Goal: Task Accomplishment & Management: Manage account settings

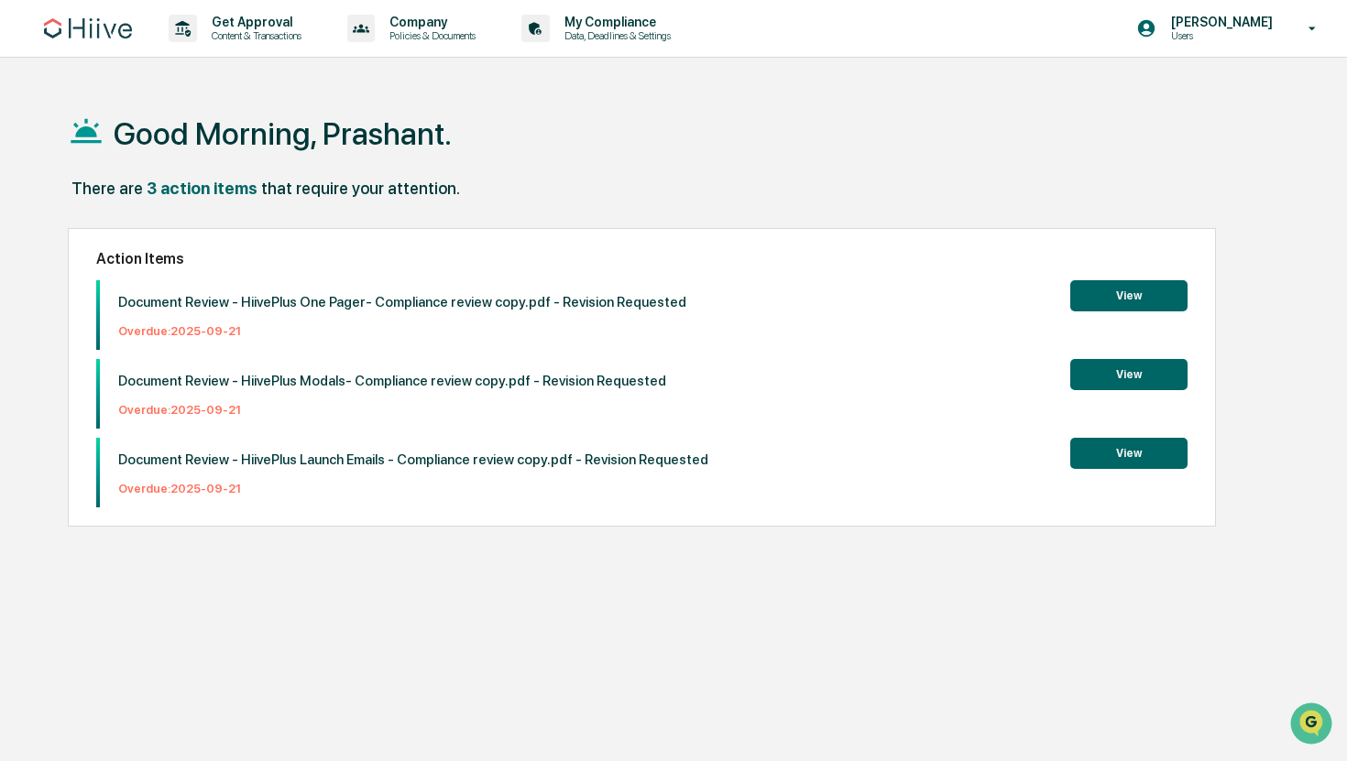
click at [1112, 459] on button "View" at bounding box center [1128, 453] width 117 height 31
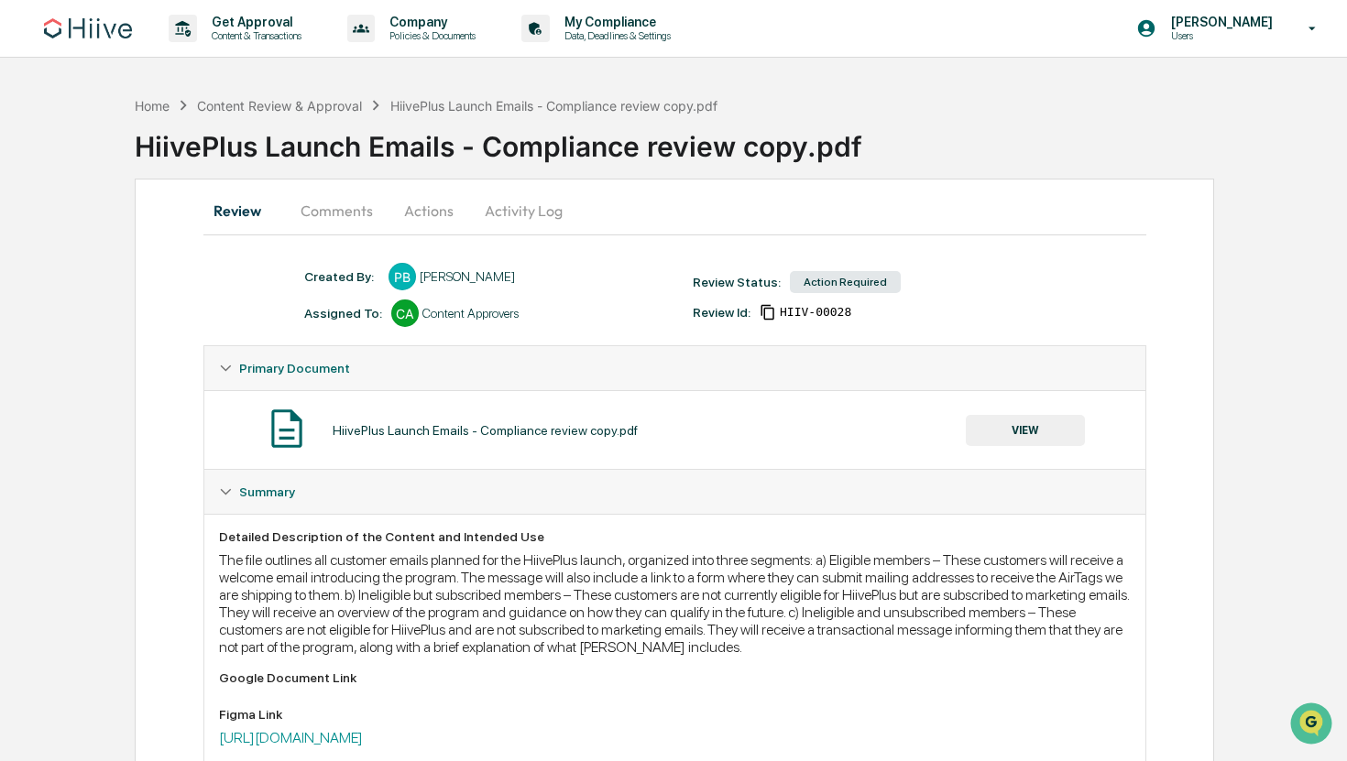
click at [847, 293] on div "Review Status: Action Required" at bounding box center [877, 282] width 389 height 26
click at [850, 283] on div "Action Required" at bounding box center [845, 282] width 111 height 22
click at [439, 218] on button "Actions" at bounding box center [429, 211] width 82 height 44
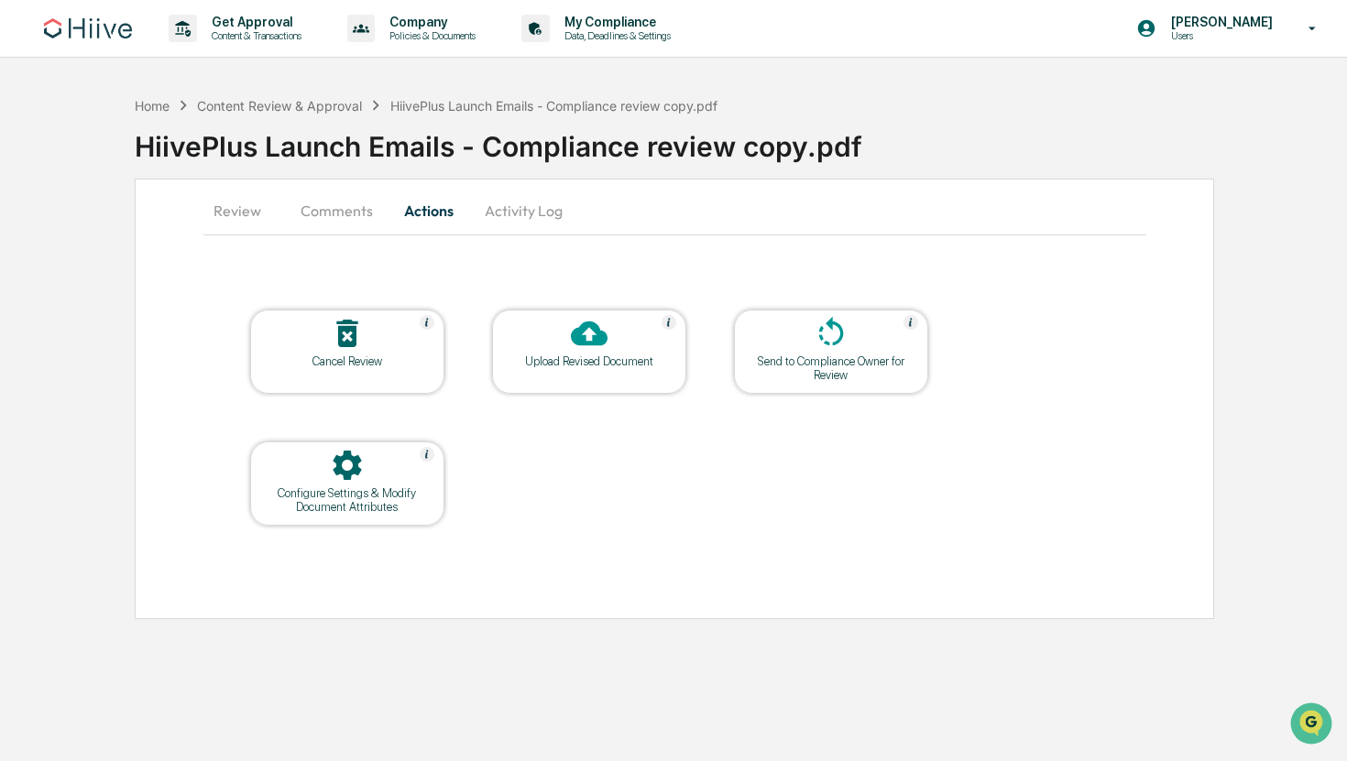
click at [558, 307] on table "Cancel Review Upload Revised Document Send to Compliance Owner for Review Confi…" at bounding box center [588, 418] width 771 height 310
click at [571, 330] on icon at bounding box center [589, 333] width 37 height 37
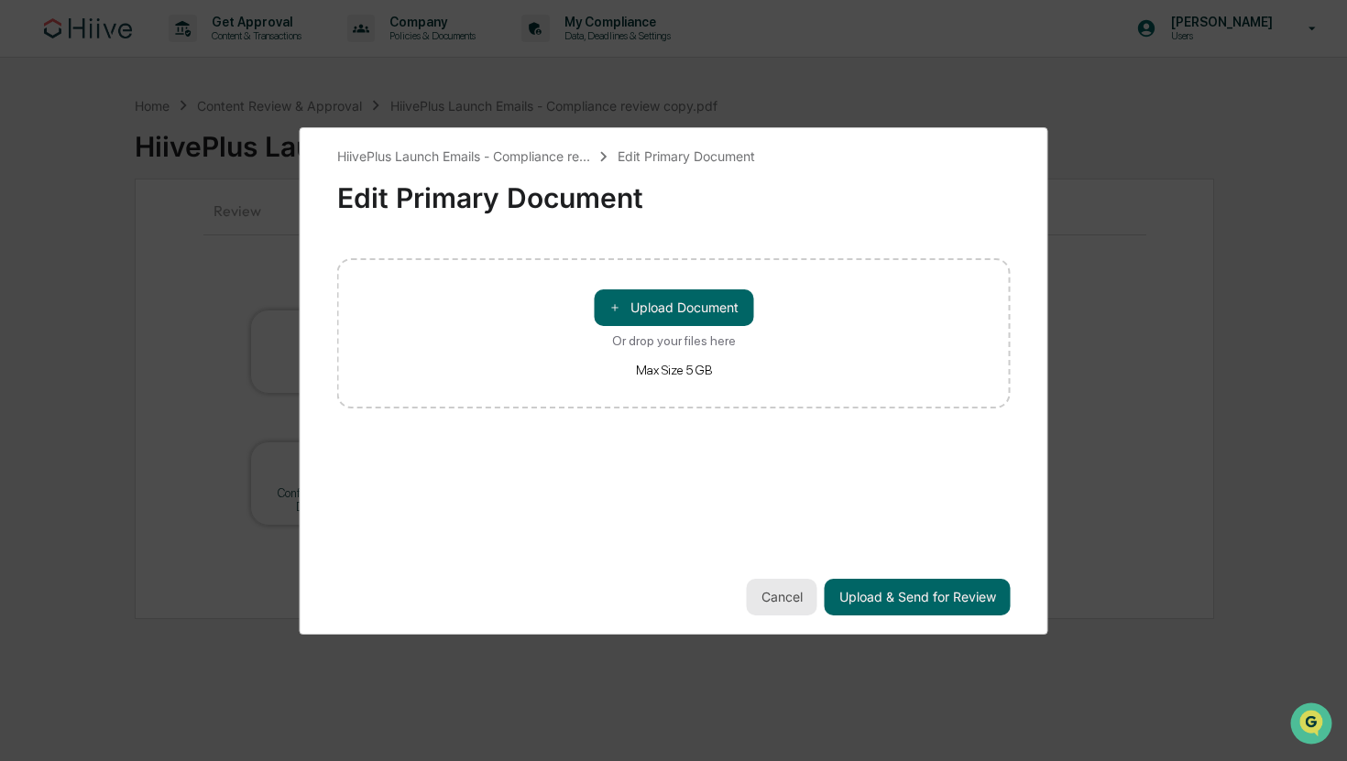
click at [780, 603] on button "Cancel" at bounding box center [782, 597] width 71 height 37
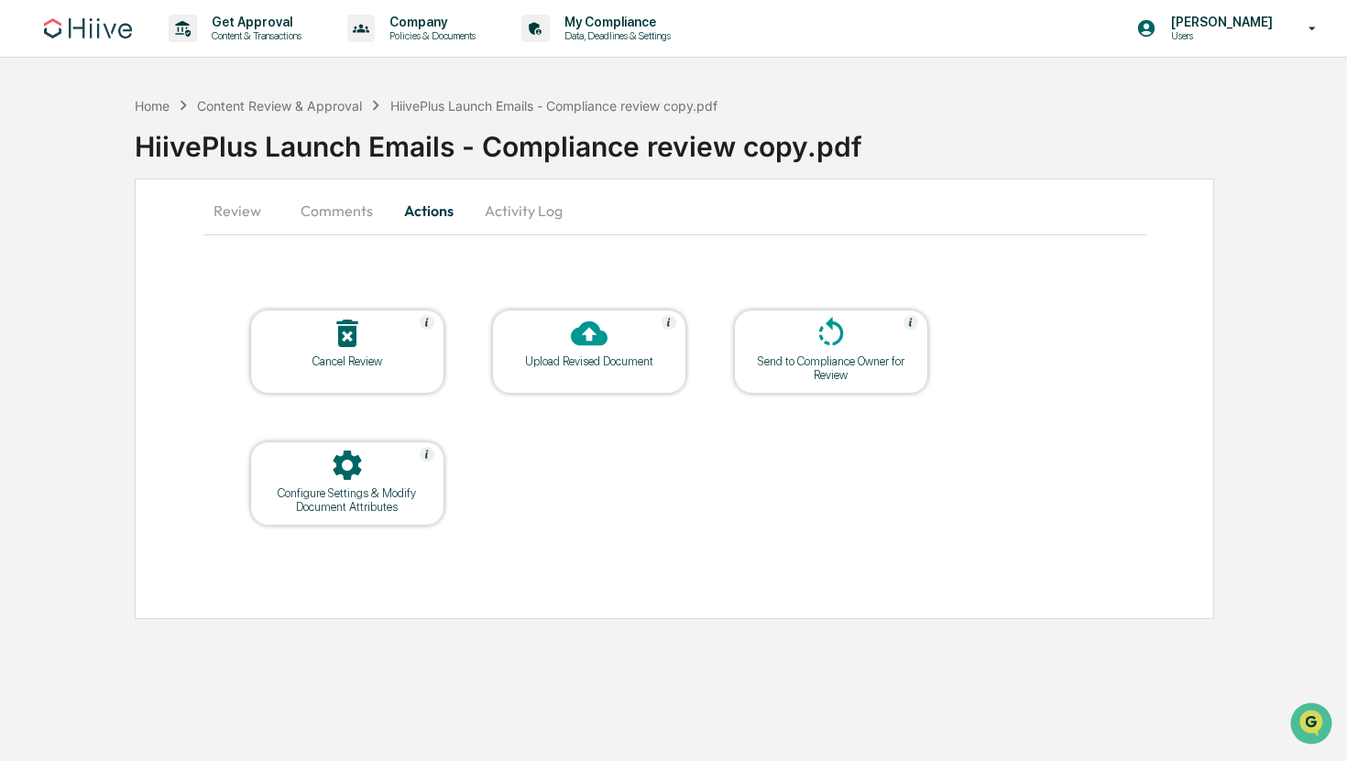
click at [246, 209] on button "Review" at bounding box center [244, 211] width 82 height 44
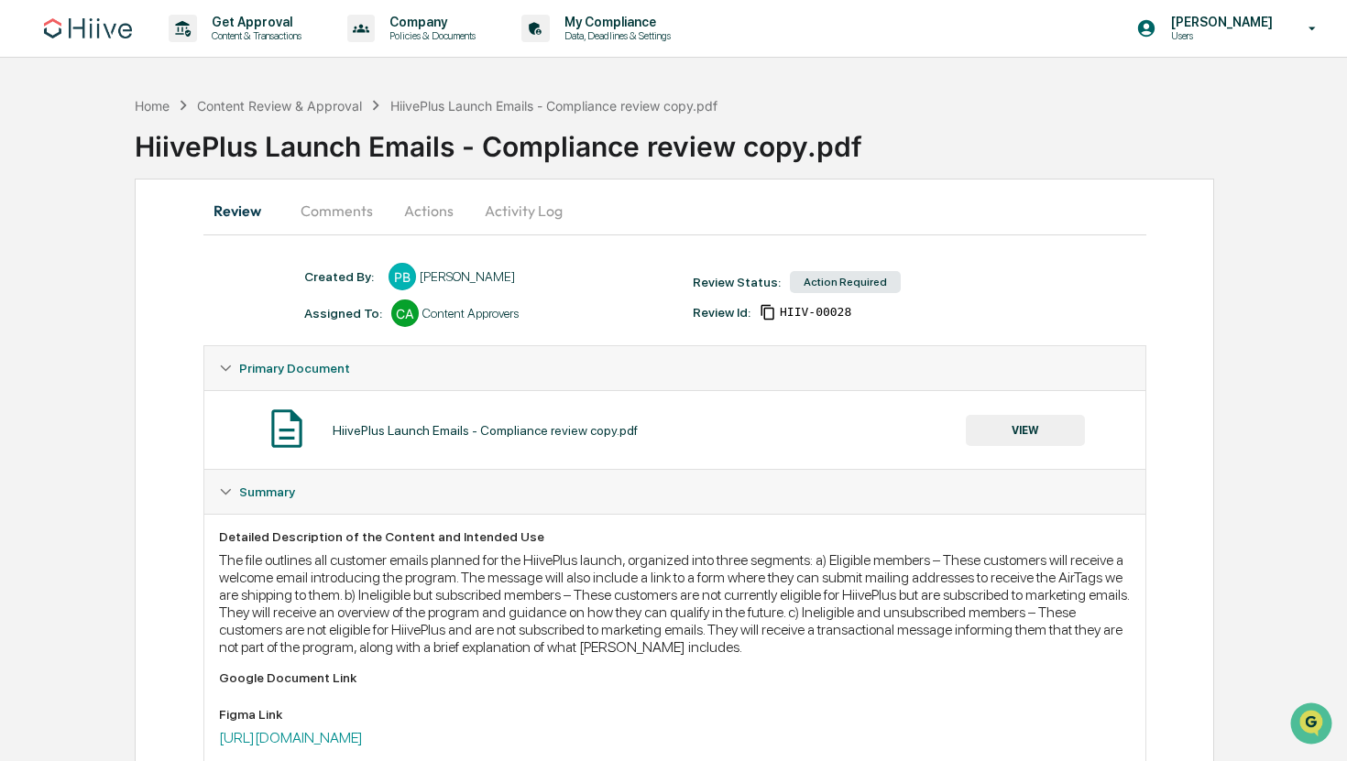
click at [520, 206] on button "Activity Log" at bounding box center [523, 211] width 107 height 44
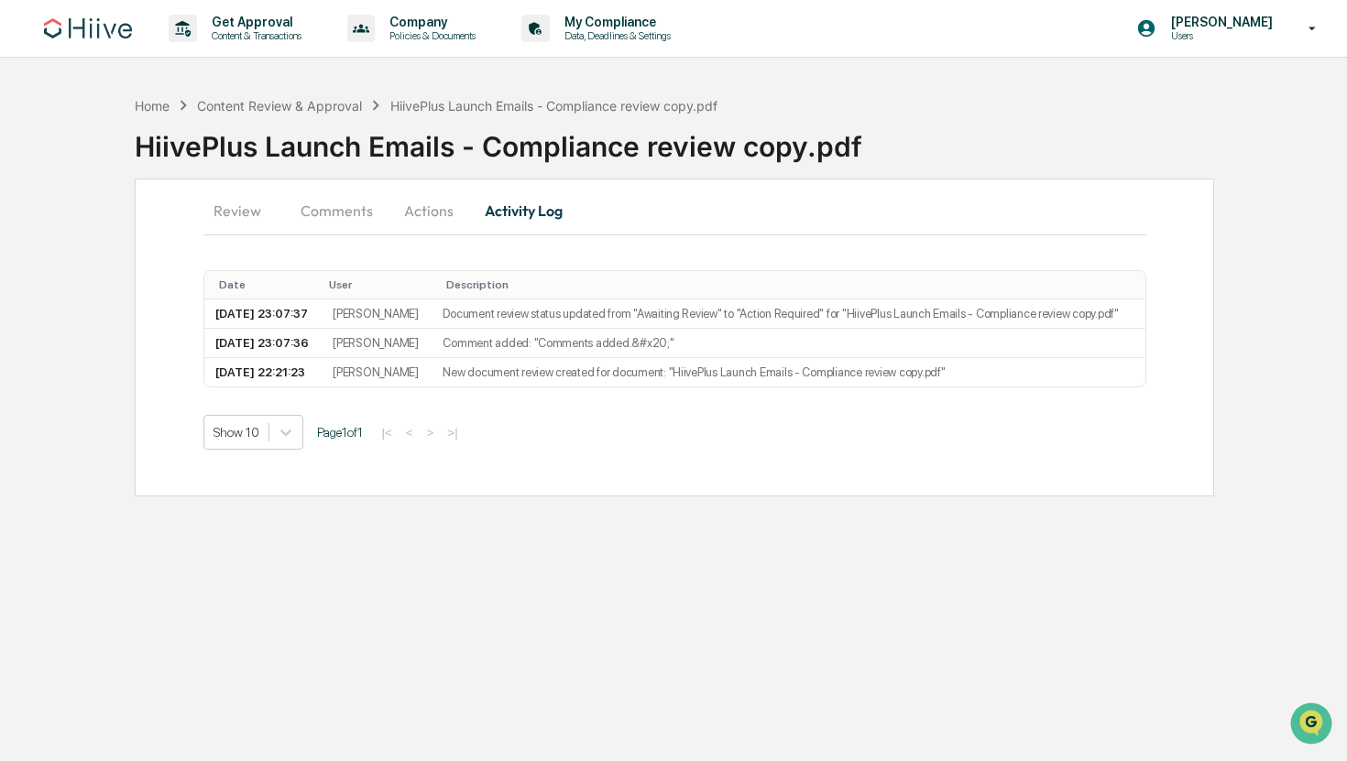
click at [231, 211] on button "Review" at bounding box center [244, 211] width 82 height 44
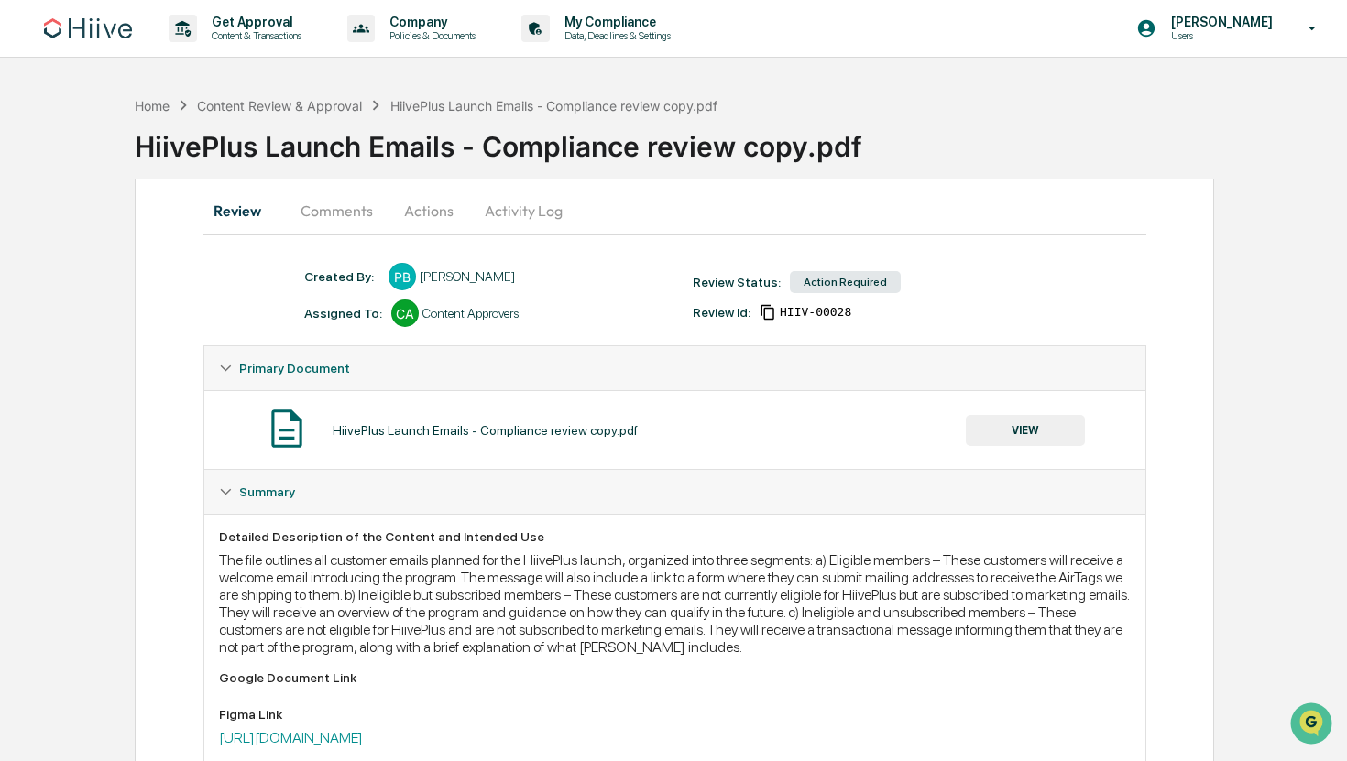
click at [429, 213] on button "Actions" at bounding box center [429, 211] width 82 height 44
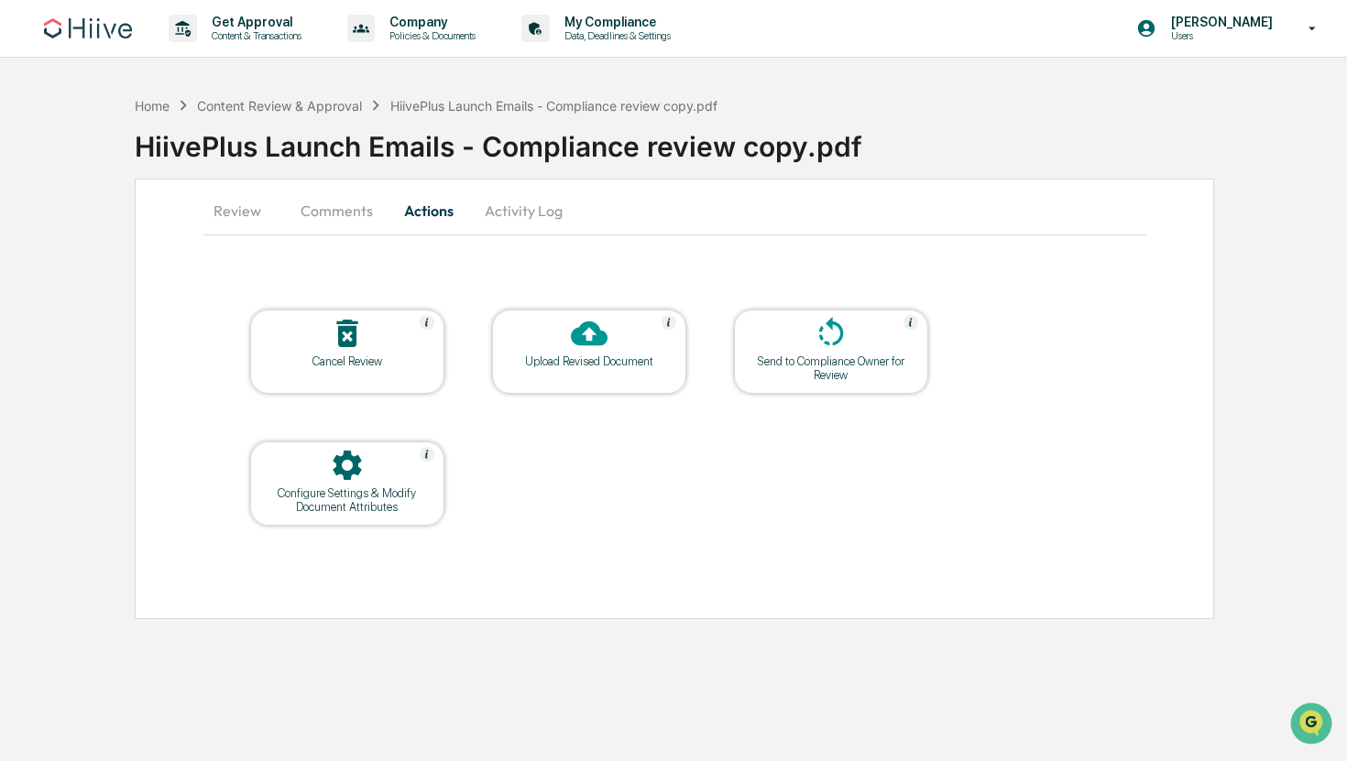
click at [582, 355] on div "Upload Revised Document" at bounding box center [589, 362] width 165 height 14
